Goal: Information Seeking & Learning: Learn about a topic

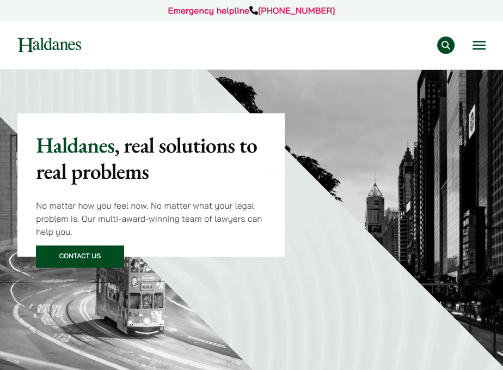
click at [485, 41] on button "Open menu" at bounding box center [479, 45] width 13 height 9
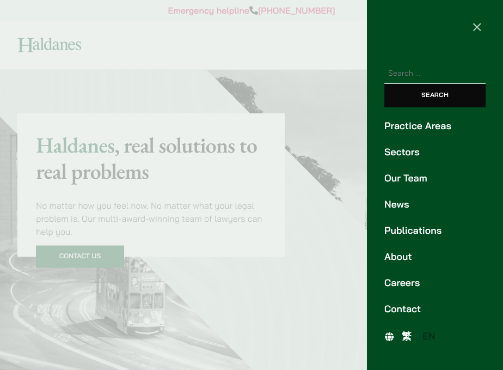
click at [412, 179] on link "Our Team" at bounding box center [434, 178] width 101 height 15
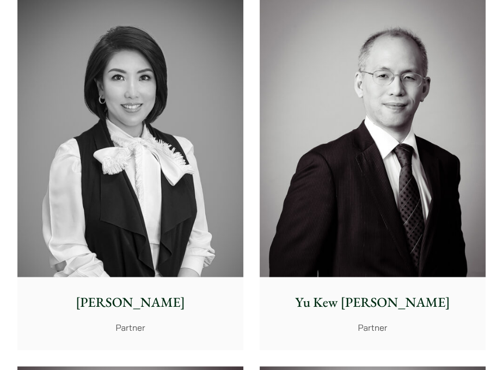
scroll to position [1361, 0]
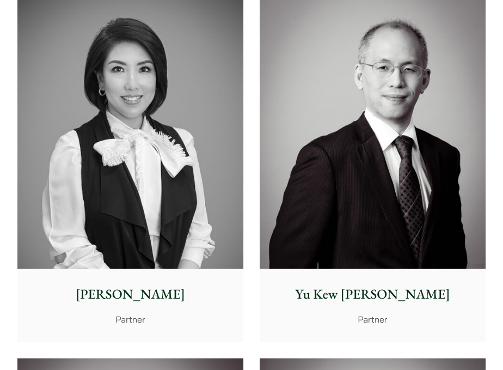
click at [144, 191] on img at bounding box center [130, 127] width 226 height 283
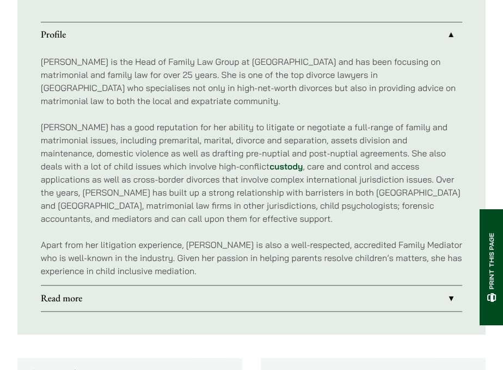
scroll to position [762, 0]
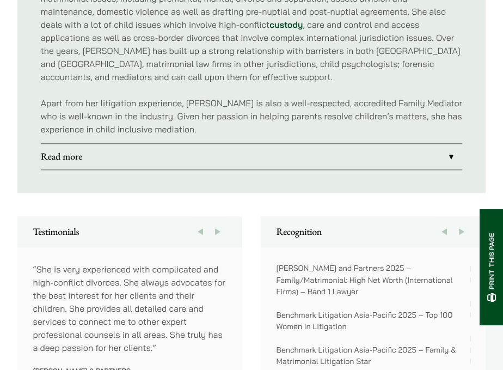
click at [213, 162] on link "Read more" at bounding box center [252, 156] width 422 height 25
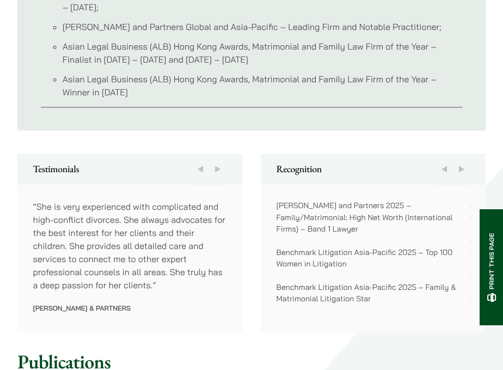
scroll to position [1123, 0]
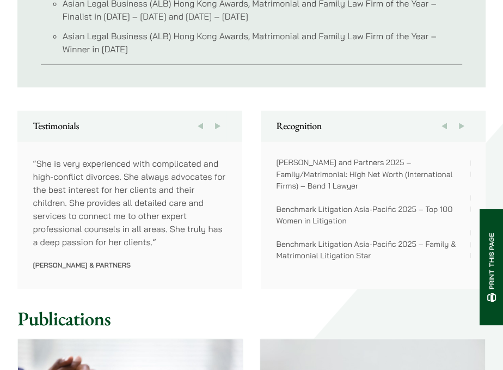
click at [221, 123] on button "Next" at bounding box center [217, 126] width 17 height 31
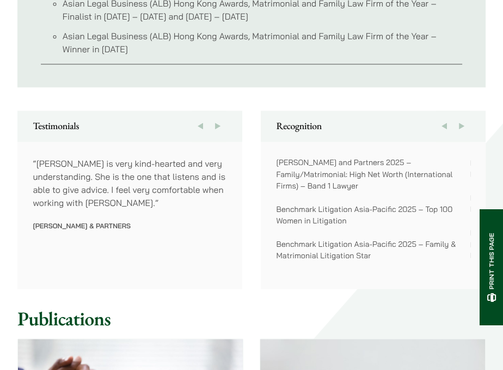
click at [221, 123] on button "Next" at bounding box center [217, 126] width 17 height 31
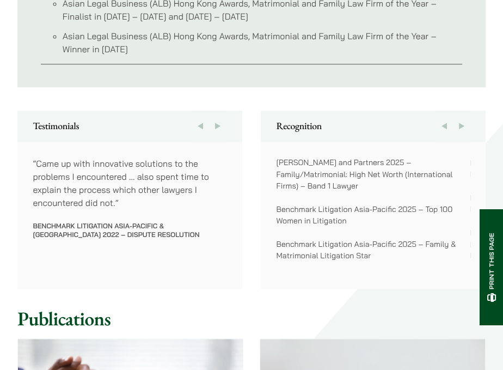
click at [221, 123] on button "Next" at bounding box center [217, 126] width 17 height 31
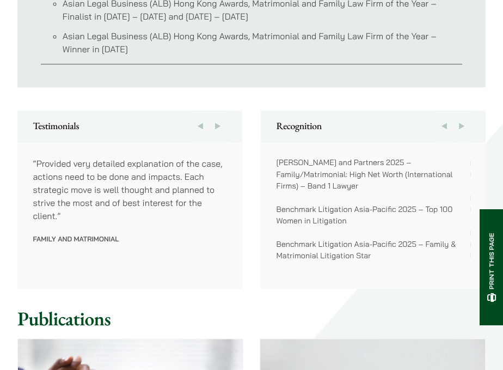
click at [221, 123] on button "Next" at bounding box center [217, 126] width 17 height 31
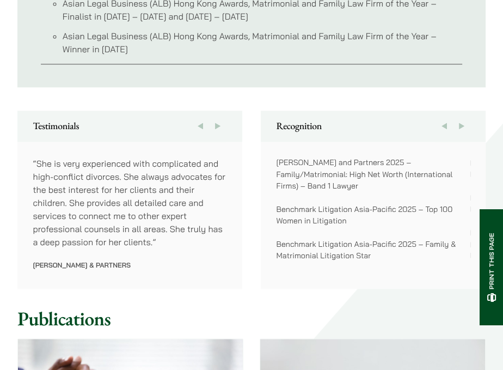
click at [442, 125] on button "Previous" at bounding box center [444, 126] width 17 height 31
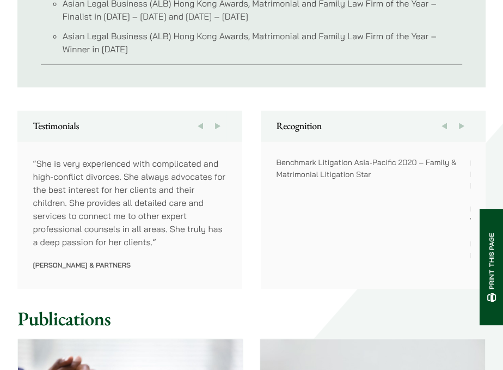
click at [461, 125] on button "Next" at bounding box center [461, 126] width 17 height 31
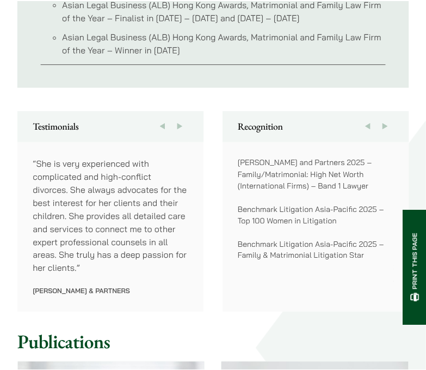
scroll to position [1115, 0]
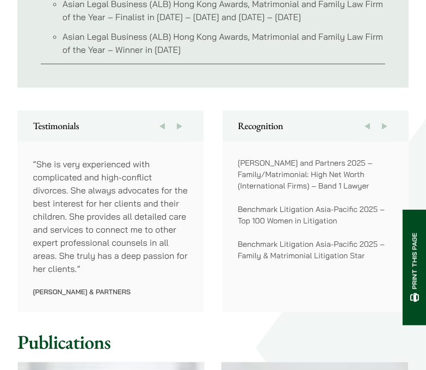
click at [381, 124] on button "Next" at bounding box center [384, 126] width 17 height 31
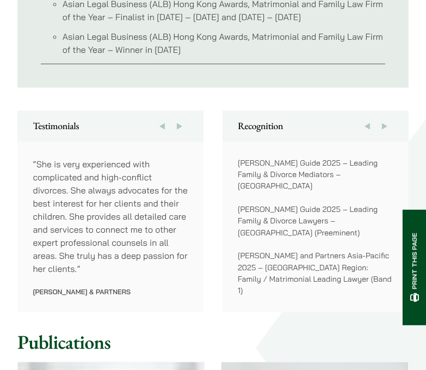
click at [385, 125] on button "Next" at bounding box center [384, 126] width 17 height 31
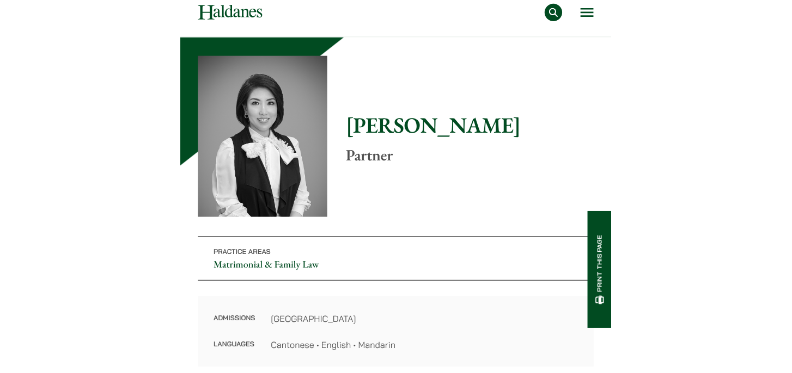
scroll to position [0, 0]
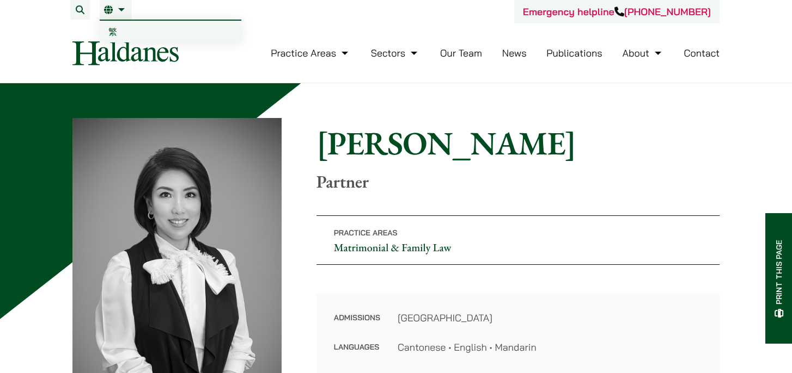
click at [114, 10] on link "EN" at bounding box center [115, 9] width 23 height 9
click at [112, 30] on span "繁" at bounding box center [112, 31] width 9 height 11
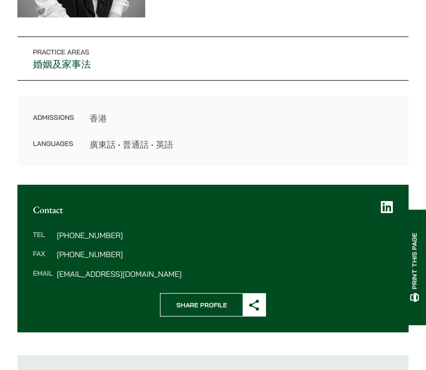
scroll to position [272, 0]
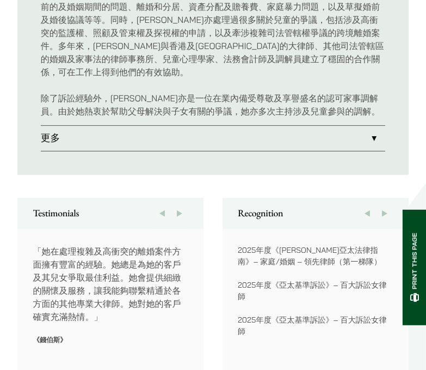
click at [256, 126] on link "更多" at bounding box center [213, 138] width 345 height 25
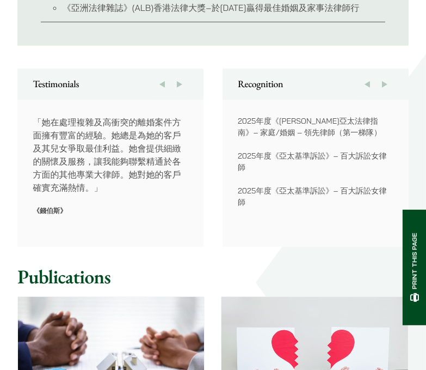
scroll to position [1036, 0]
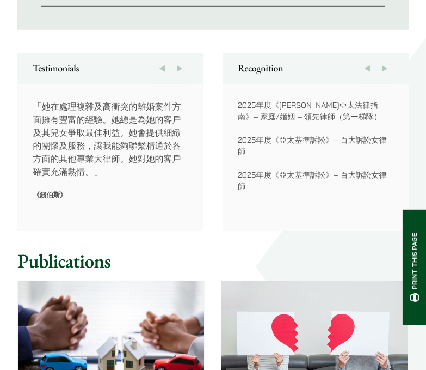
click at [390, 70] on button "Next" at bounding box center [384, 68] width 17 height 31
